Goal: Task Accomplishment & Management: Manage account settings

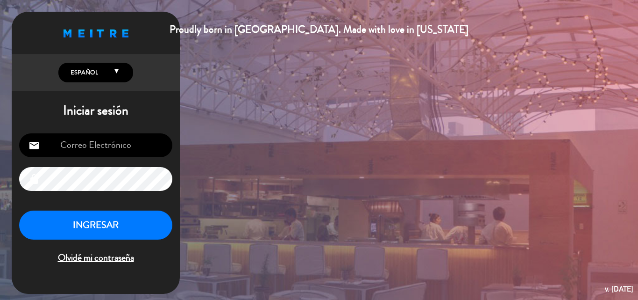
type input "[PERSON_NAME][EMAIL_ADDRESS][DOMAIN_NAME]"
click at [107, 225] on button "INGRESAR" at bounding box center [95, 224] width 153 height 29
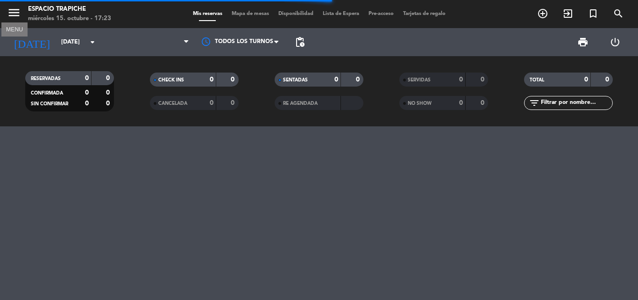
click at [10, 11] on icon "menu" at bounding box center [14, 13] width 14 height 14
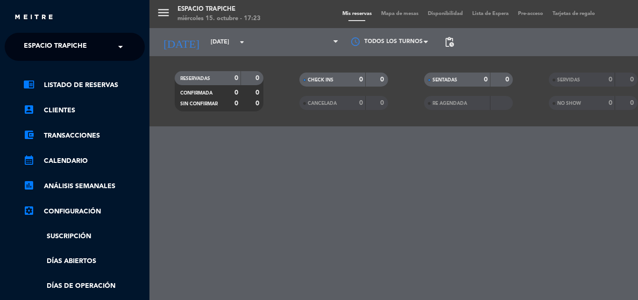
click at [65, 54] on span "Espacio Trapiche" at bounding box center [55, 47] width 63 height 20
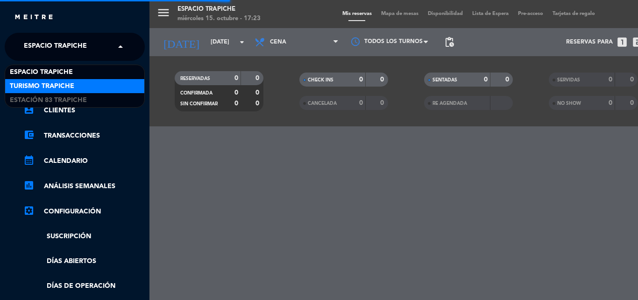
click at [64, 81] on span "Turismo Trapiche" at bounding box center [42, 86] width 64 height 11
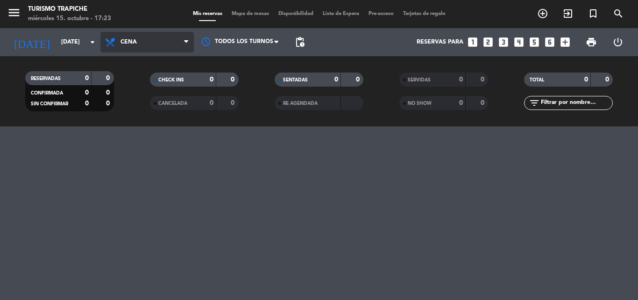
click at [183, 45] on span "Cena" at bounding box center [146, 42] width 93 height 21
click at [158, 41] on span "Cena" at bounding box center [146, 42] width 93 height 21
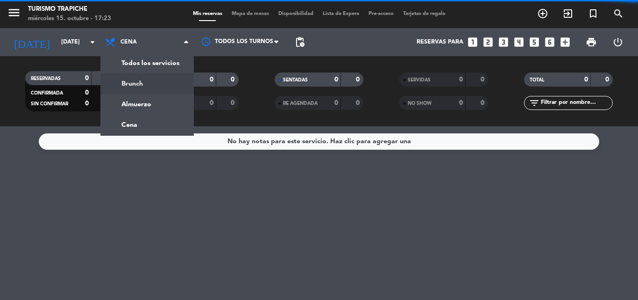
click at [141, 82] on div "menu Turismo Trapiche [DATE] 15. octubre - 17:23 Mis reservas Mapa de mesas Dis…" at bounding box center [319, 63] width 638 height 126
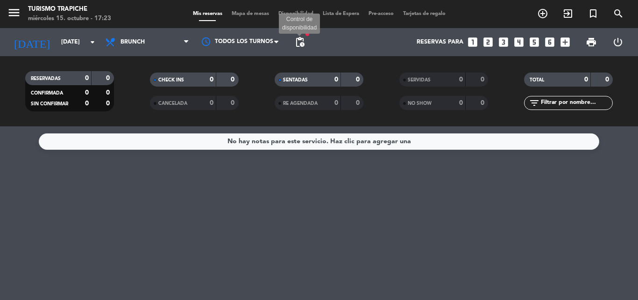
click at [303, 43] on span "pending_actions" at bounding box center [299, 41] width 11 height 11
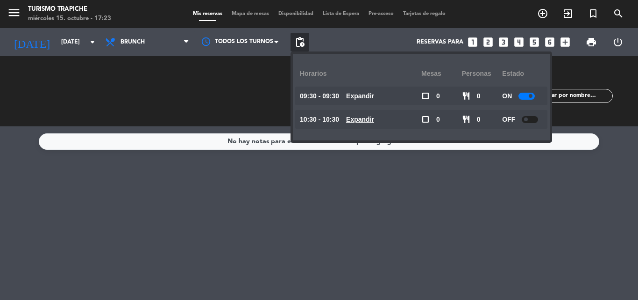
click at [213, 86] on div "CHECK INS 0 0 CANCELADA 0 0" at bounding box center [194, 90] width 125 height 51
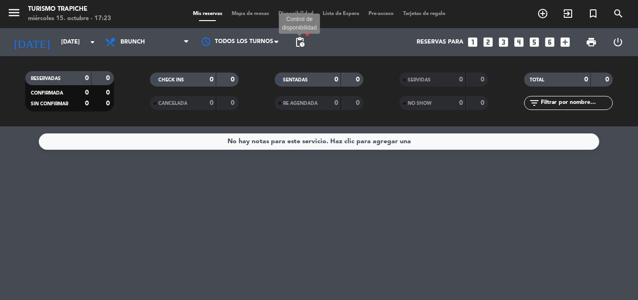
click at [299, 43] on span "pending_actions" at bounding box center [299, 41] width 11 height 11
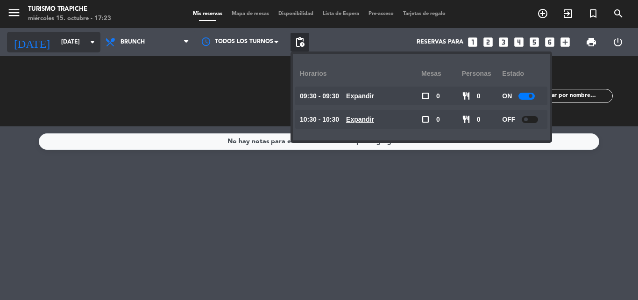
click at [57, 40] on input "[DATE]" at bounding box center [96, 42] width 79 height 16
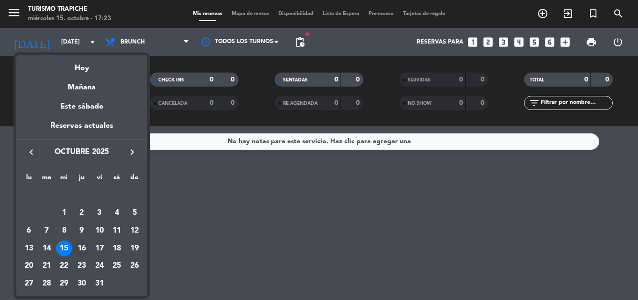
click at [80, 246] on div "16" at bounding box center [82, 248] width 16 height 16
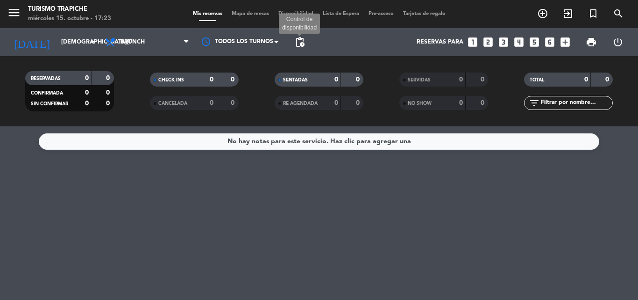
click at [296, 40] on span "pending_actions" at bounding box center [299, 41] width 11 height 11
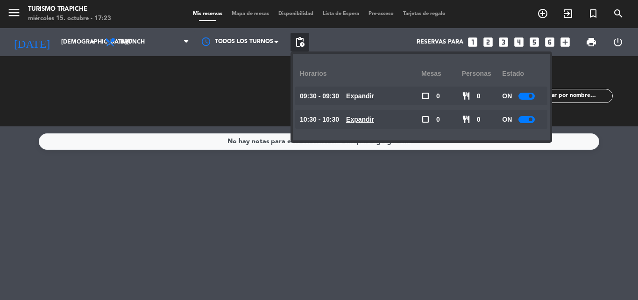
click at [524, 121] on div at bounding box center [527, 119] width 16 height 7
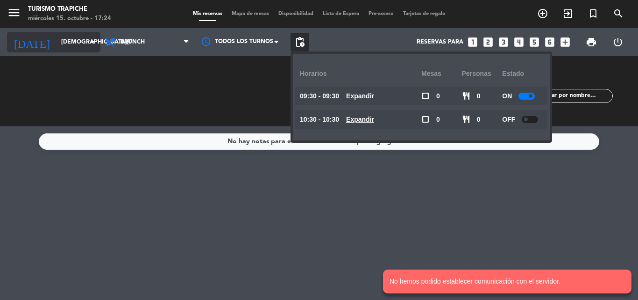
click at [59, 42] on input "[DEMOGRAPHIC_DATA][DATE]" at bounding box center [96, 42] width 79 height 16
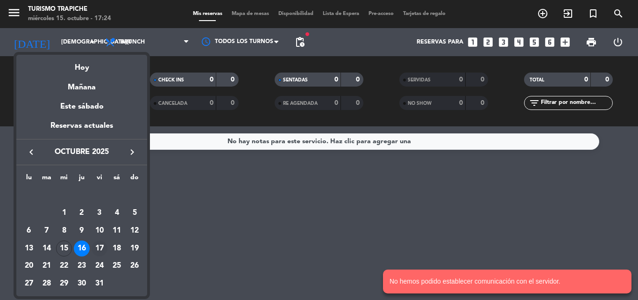
click at [99, 250] on div "17" at bounding box center [100, 248] width 16 height 16
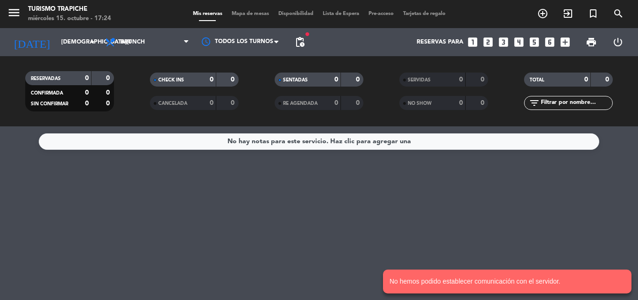
type input "[DATE]"
click at [299, 43] on span "pending_actions" at bounding box center [299, 41] width 11 height 11
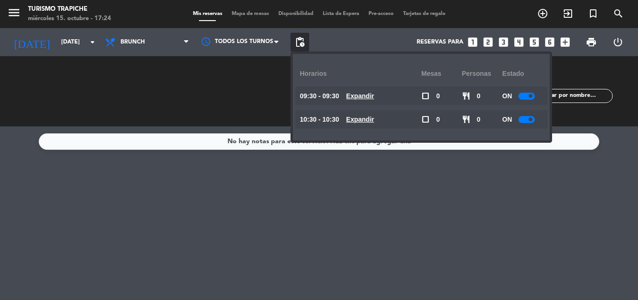
click at [524, 121] on div at bounding box center [527, 119] width 16 height 7
